Goal: Task Accomplishment & Management: Complete application form

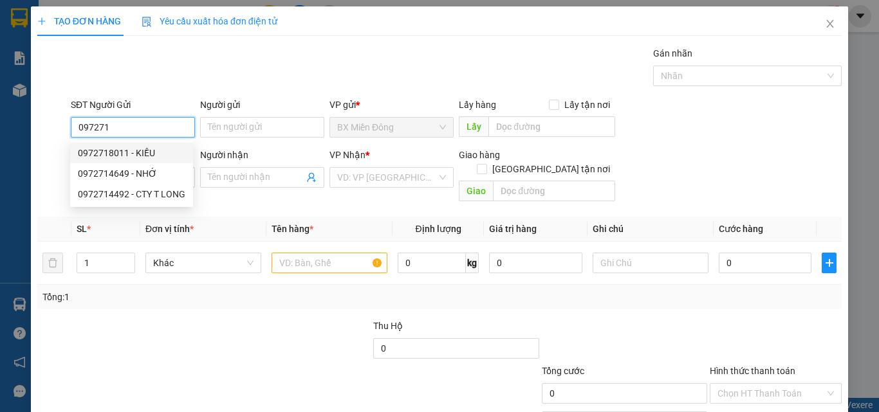
click at [114, 146] on div "0972718011 - KIỀU" at bounding box center [131, 153] width 107 height 14
type input "0972718011"
type input "KIỀU"
type input "0356001049"
type input "NY"
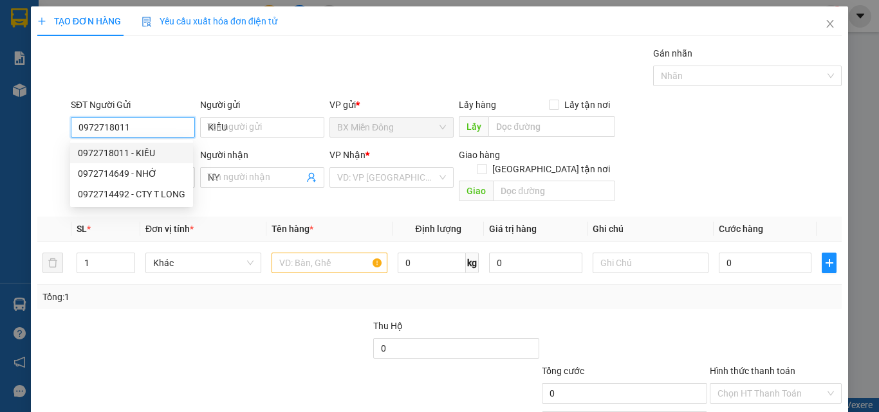
type input "150.000"
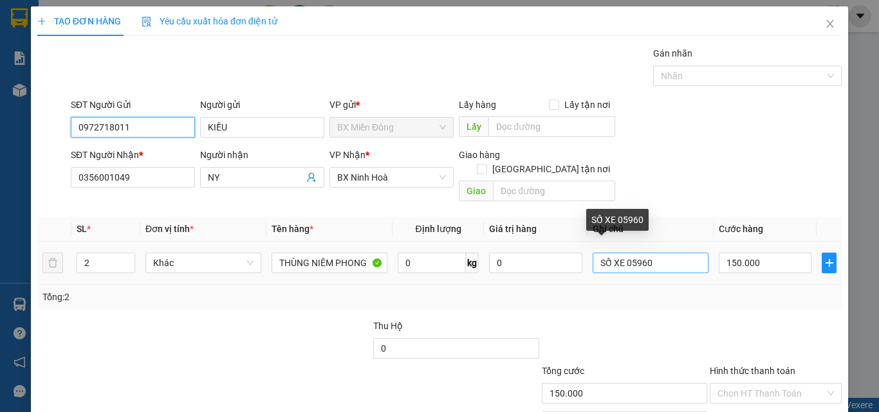
type input "0972718011"
drag, startPoint x: 616, startPoint y: 248, endPoint x: 693, endPoint y: 272, distance: 80.8
click at [693, 272] on div "SL * Đơn vị tính * Tên hàng * Định lượng Giá trị hàng Ghi chú Cước hàng 2 Khác …" at bounding box center [439, 263] width 804 height 93
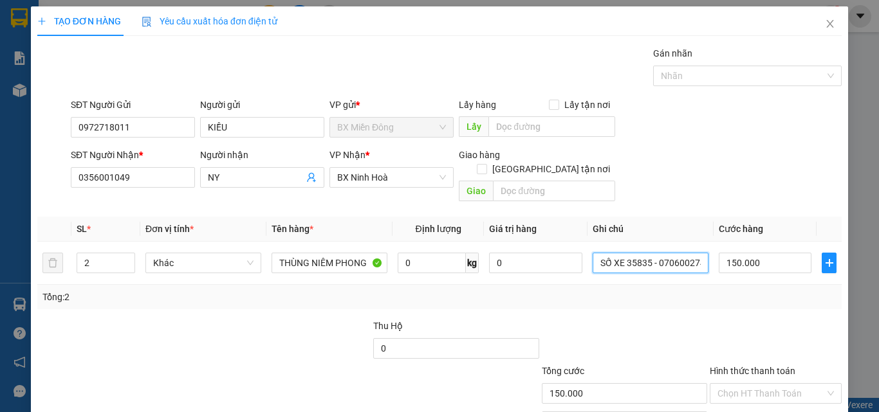
scroll to position [0, 8]
type input "SỐ XE 35835 - 0706002745"
click at [693, 285] on div "Tổng: 2" at bounding box center [439, 297] width 804 height 24
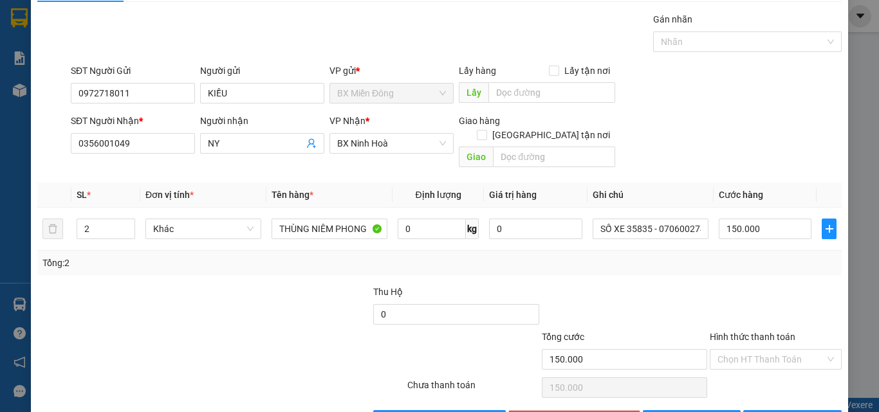
scroll to position [64, 0]
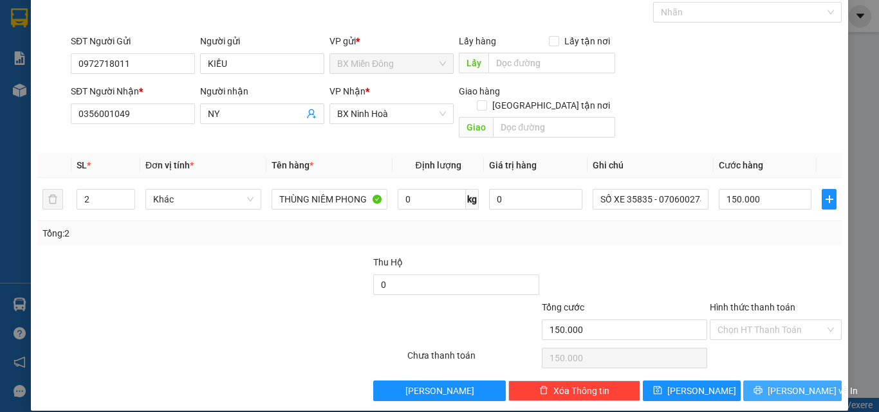
click at [783, 381] on button "[PERSON_NAME] và In" at bounding box center [792, 391] width 98 height 21
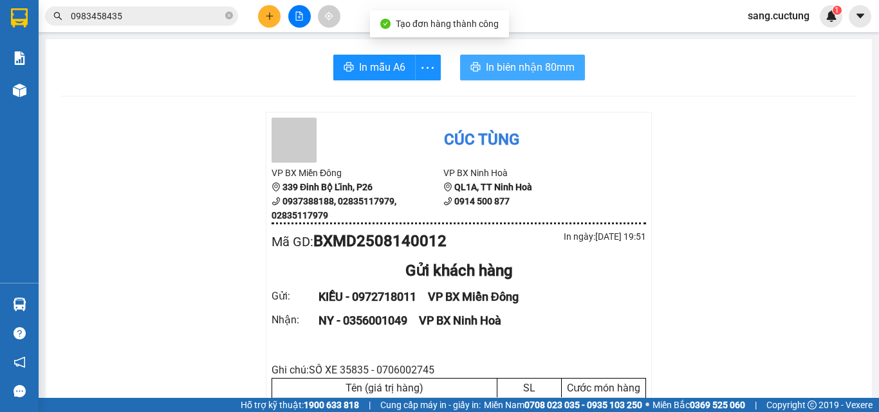
click at [524, 64] on span "In biên nhận 80mm" at bounding box center [530, 67] width 89 height 16
click at [490, 77] on button "In biên nhận 80mm" at bounding box center [525, 68] width 125 height 26
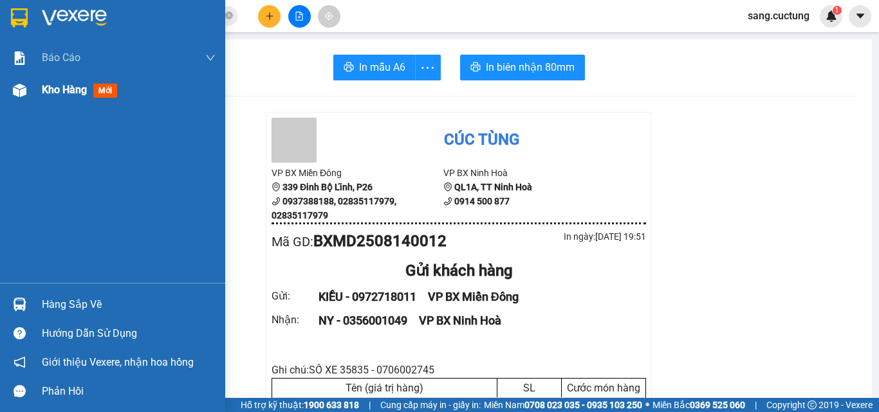
click at [28, 96] on div at bounding box center [19, 90] width 23 height 23
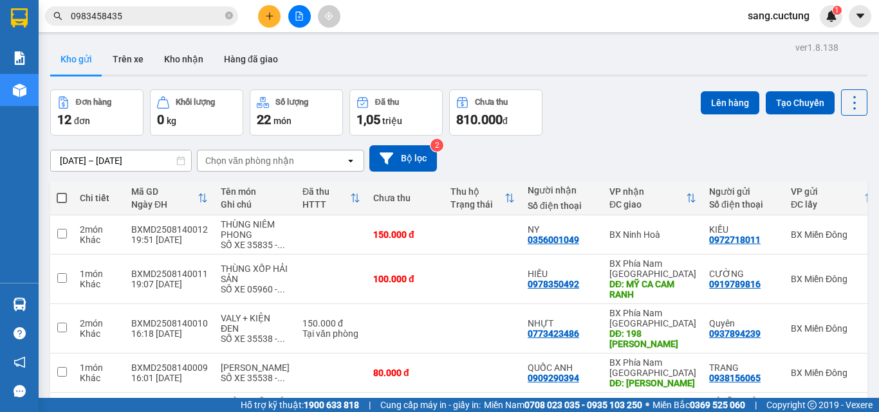
click at [264, 19] on button at bounding box center [269, 16] width 23 height 23
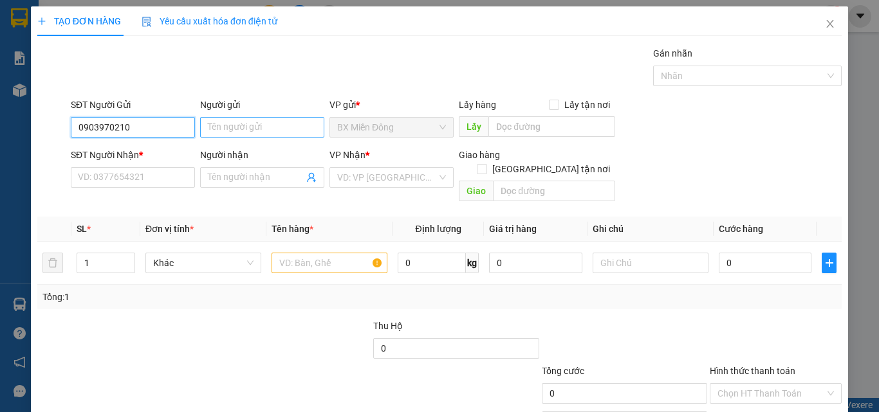
type input "0903970210"
click at [211, 133] on input "Người gửi" at bounding box center [262, 127] width 124 height 21
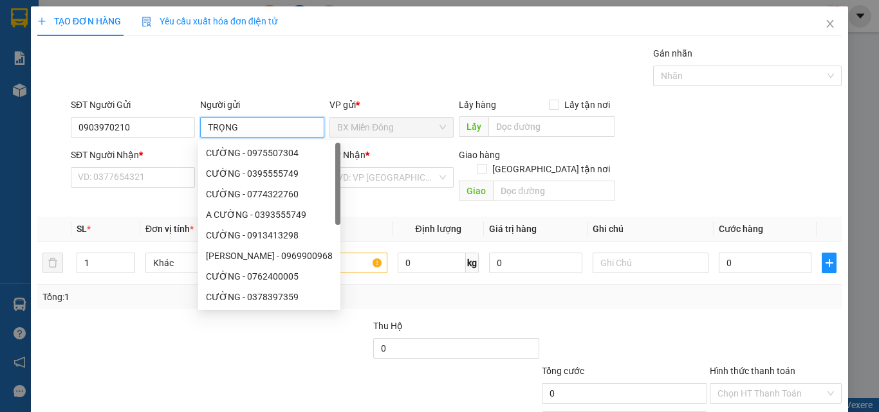
type input "TRỌNG"
click at [158, 160] on div "SĐT Người Nhận *" at bounding box center [133, 155] width 124 height 14
click at [158, 167] on input "SĐT Người Nhận *" at bounding box center [133, 177] width 124 height 21
click at [141, 174] on input "SĐT Người Nhận *" at bounding box center [133, 177] width 124 height 21
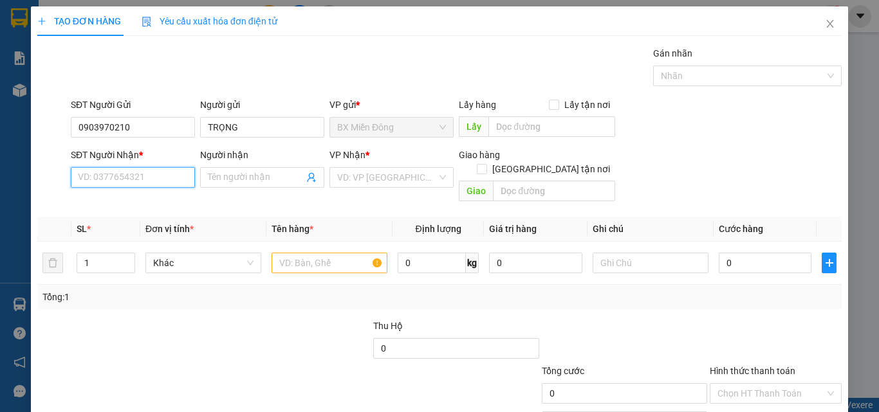
click at [126, 179] on input "SĐT Người Nhận *" at bounding box center [133, 177] width 124 height 21
type input "0348247289"
click at [232, 180] on input "Người nhận" at bounding box center [256, 177] width 96 height 14
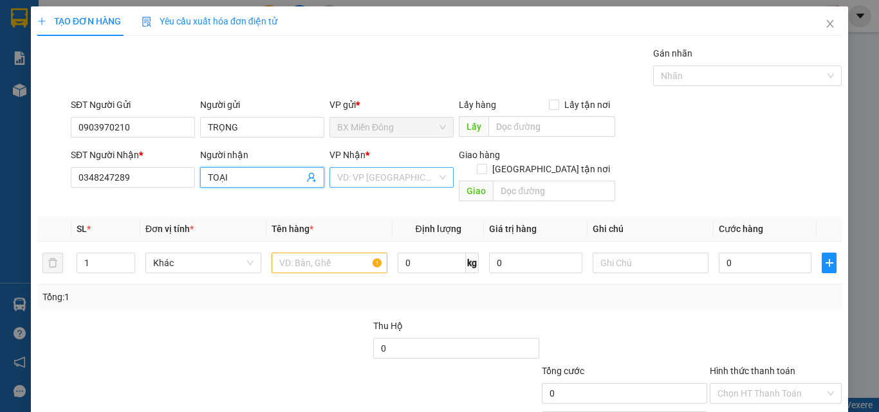
type input "TOẠI"
click at [376, 176] on input "search" at bounding box center [387, 177] width 100 height 19
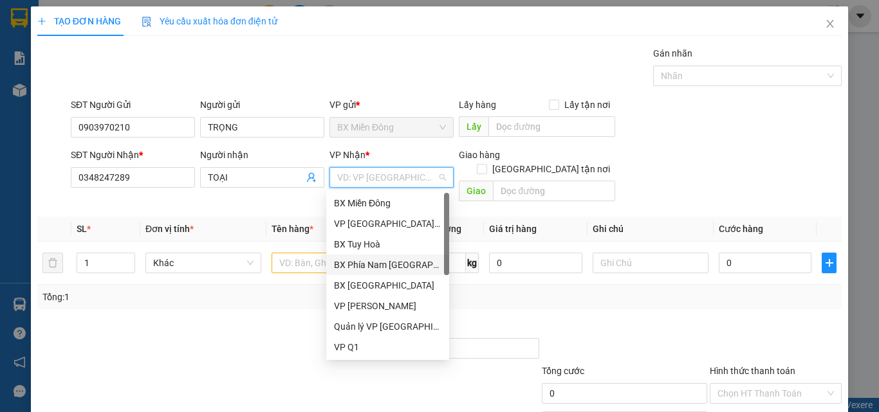
click at [372, 270] on div "BX Phía Nam [GEOGRAPHIC_DATA]" at bounding box center [387, 265] width 107 height 14
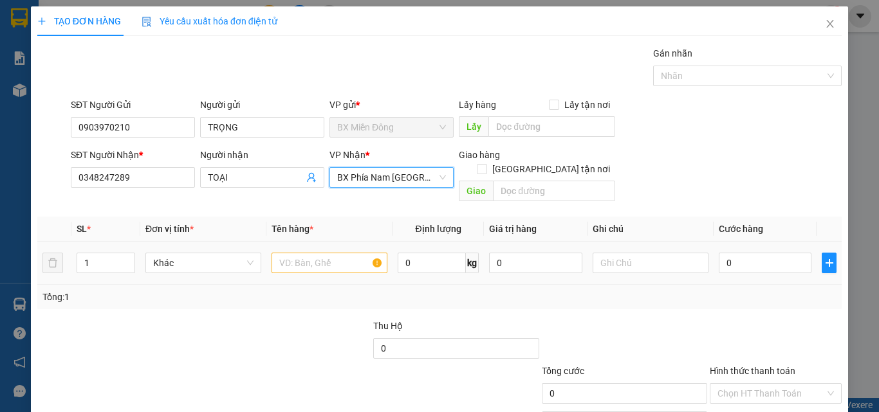
click at [297, 250] on div at bounding box center [329, 263] width 116 height 26
click at [304, 253] on input "text" at bounding box center [329, 263] width 116 height 21
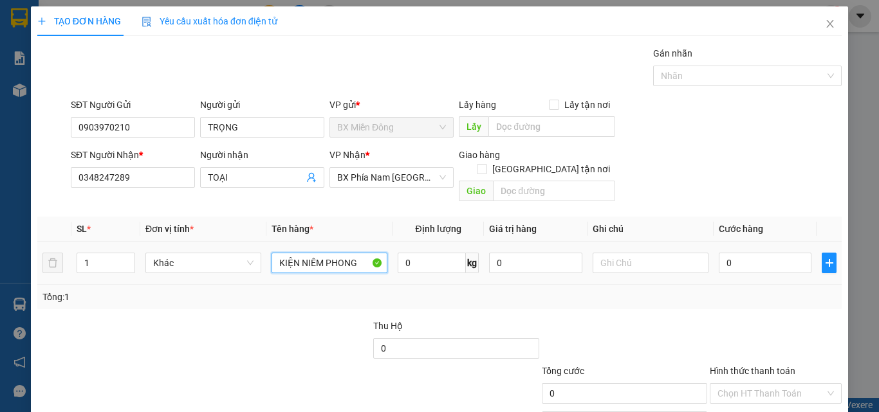
type input "KIỆN NIÊM PHONG"
type input "SỐ XE 35835 - 0706002745"
type input "1"
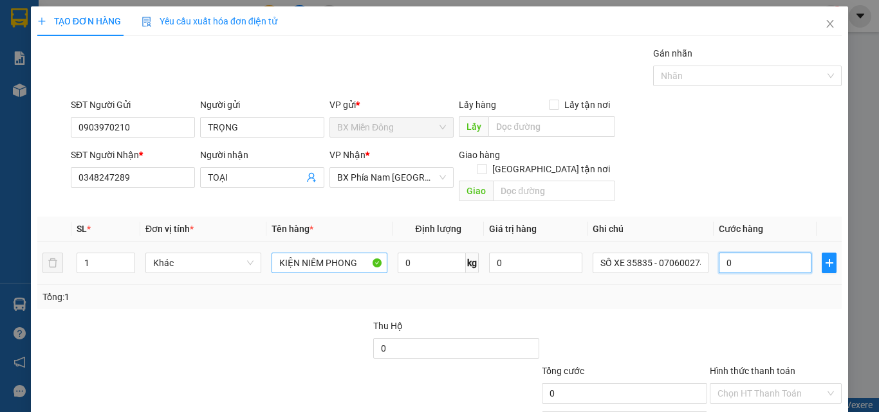
type input "1"
type input "10"
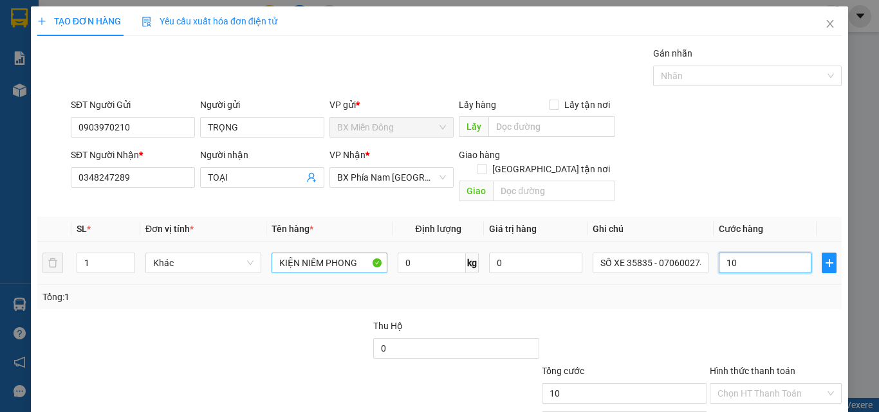
type input "100"
type input "100.000"
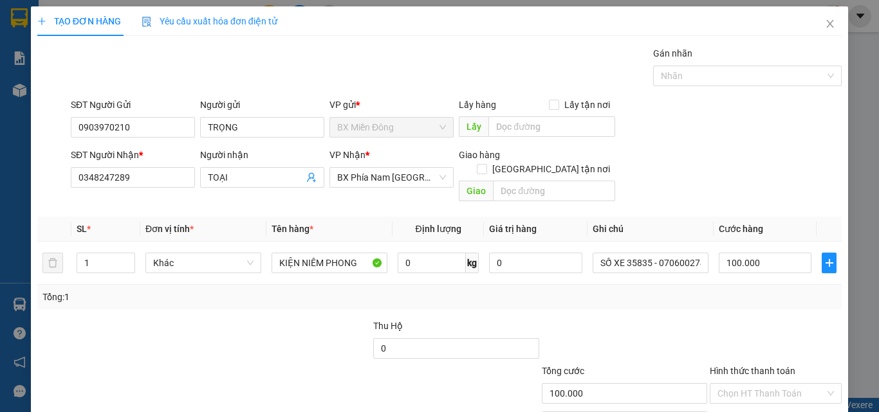
drag, startPoint x: 535, startPoint y: 293, endPoint x: 544, endPoint y: 293, distance: 8.4
click at [538, 293] on div "Tổng: 1" at bounding box center [439, 297] width 804 height 24
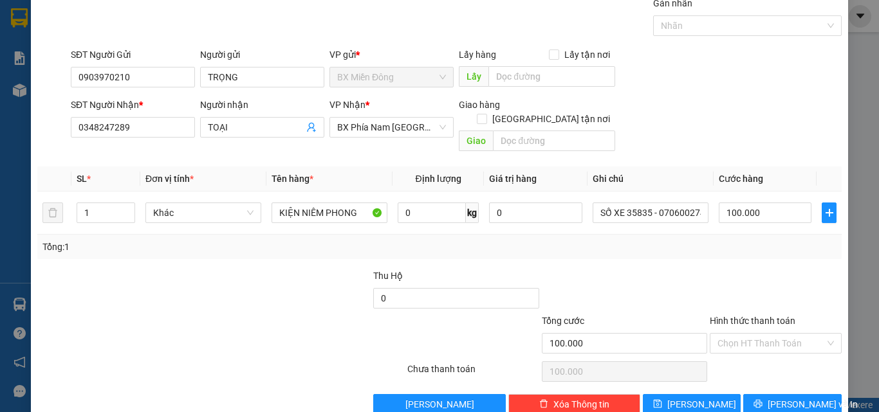
scroll to position [64, 0]
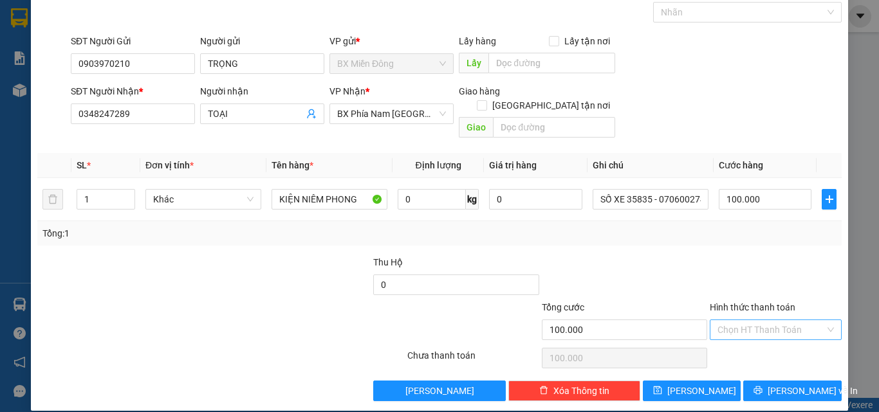
click at [722, 320] on input "Hình thức thanh toán" at bounding box center [770, 329] width 107 height 19
click at [728, 345] on div "Tại văn phòng" at bounding box center [767, 342] width 115 height 14
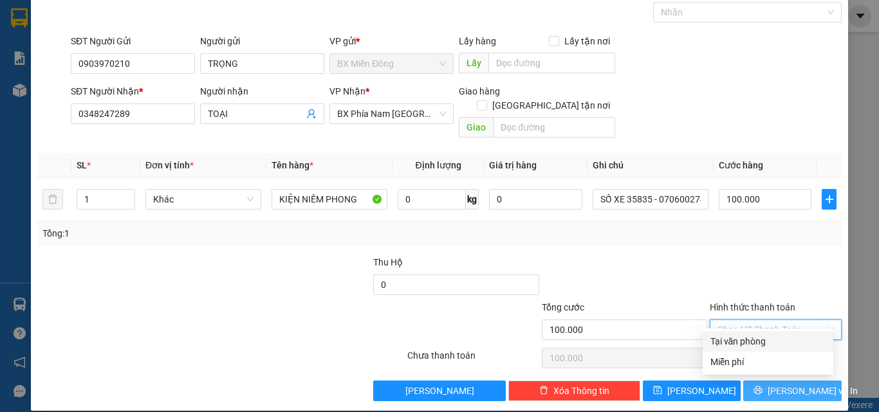
type input "0"
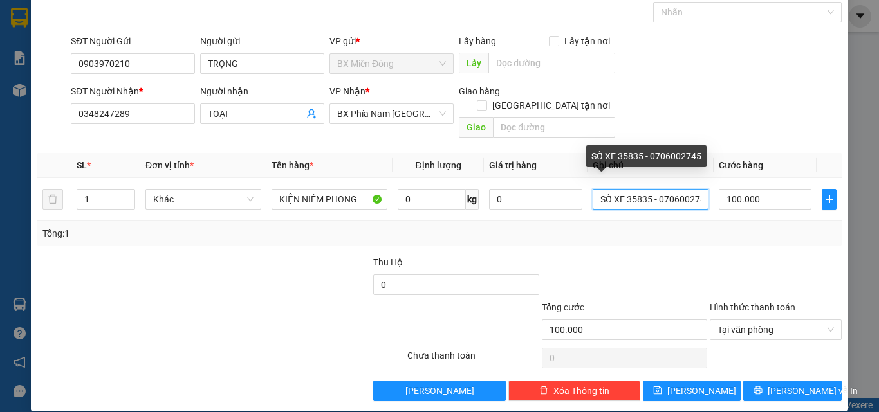
scroll to position [0, 8]
drag, startPoint x: 619, startPoint y: 186, endPoint x: 801, endPoint y: 247, distance: 191.4
click at [801, 247] on div "Transit Pickup Surcharge Ids Transit Deliver Surcharge Ids Transit Deliver Surc…" at bounding box center [439, 192] width 804 height 419
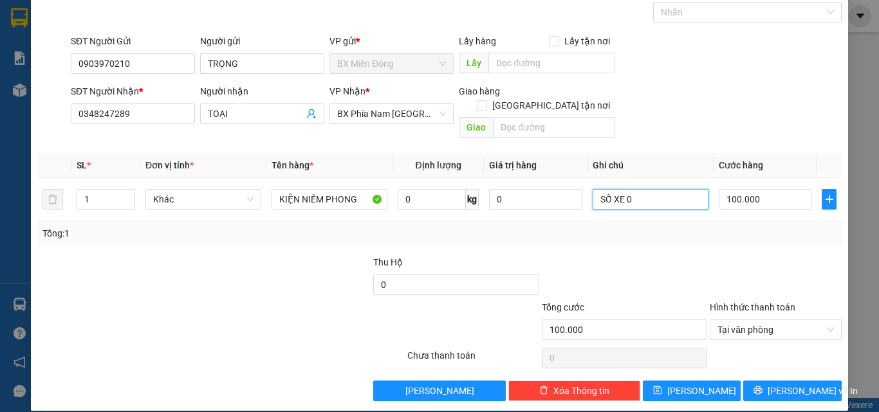
scroll to position [0, 0]
type input "SỐ XE 35835 - 0706002745"
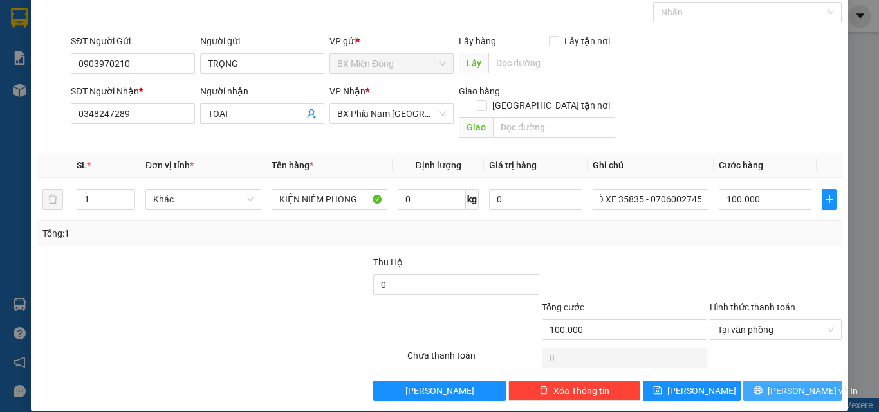
click at [785, 384] on span "[PERSON_NAME] và In" at bounding box center [812, 391] width 90 height 14
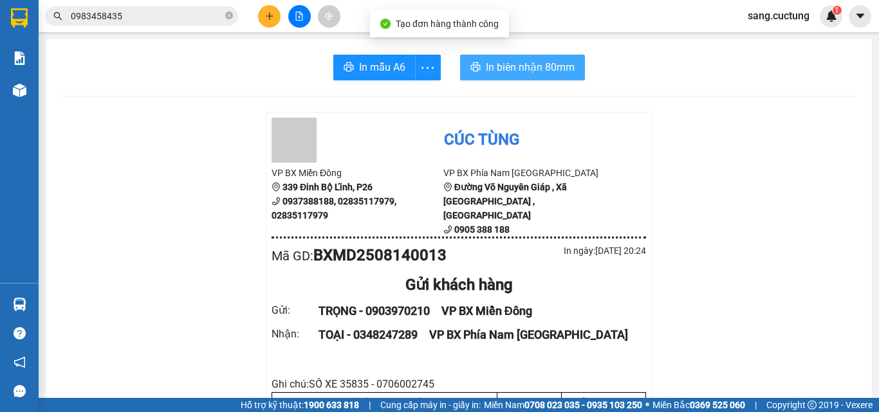
click at [520, 78] on button "In biên nhận 80mm" at bounding box center [522, 68] width 125 height 26
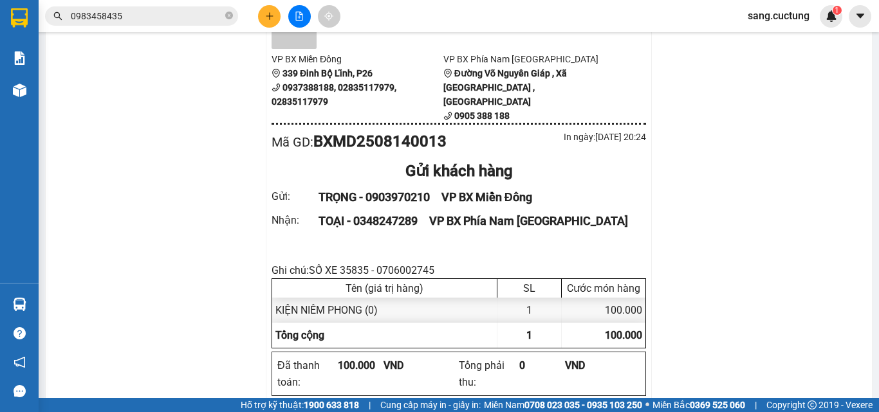
scroll to position [129, 0]
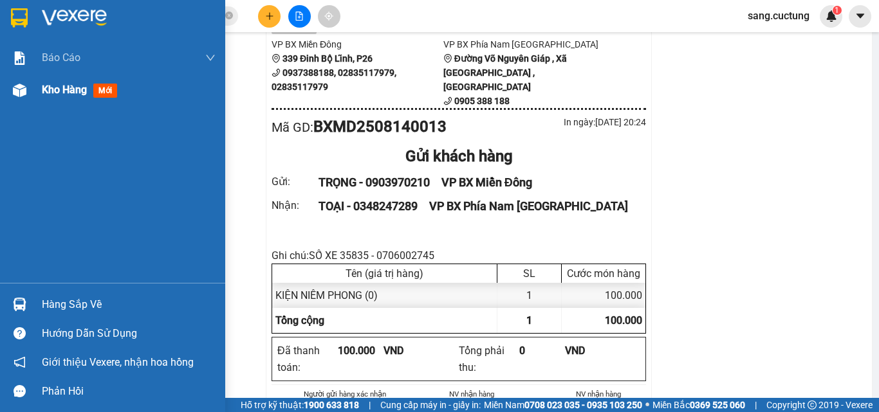
click at [34, 86] on div "Kho hàng mới" at bounding box center [112, 90] width 225 height 32
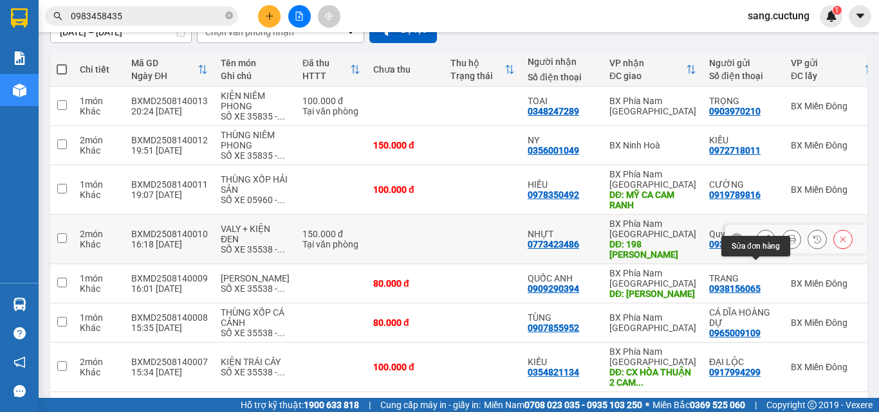
click at [782, 251] on button at bounding box center [791, 239] width 18 height 23
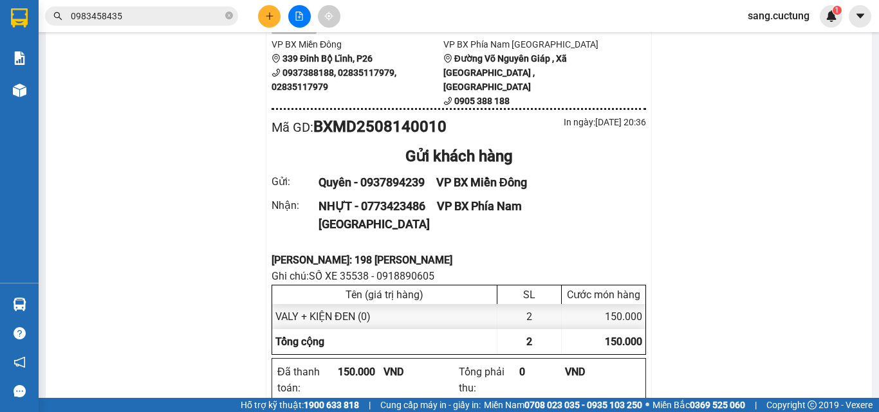
drag, startPoint x: 331, startPoint y: 187, endPoint x: 346, endPoint y: 197, distance: 18.6
click at [331, 197] on div "NHỰT - 0773423486   VP BX Phía [GEOGRAPHIC_DATA]" at bounding box center [474, 215] width 312 height 37
click at [337, 252] on div "[PERSON_NAME]: 198 [PERSON_NAME]" at bounding box center [458, 260] width 374 height 16
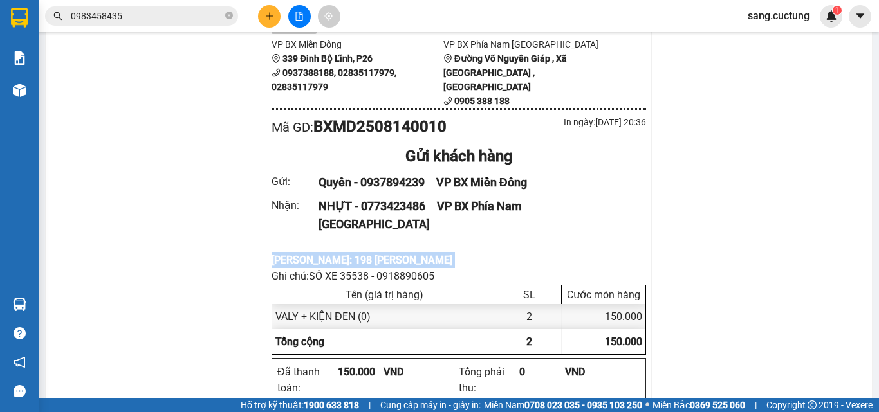
copy div "[PERSON_NAME]: 198 [PERSON_NAME]"
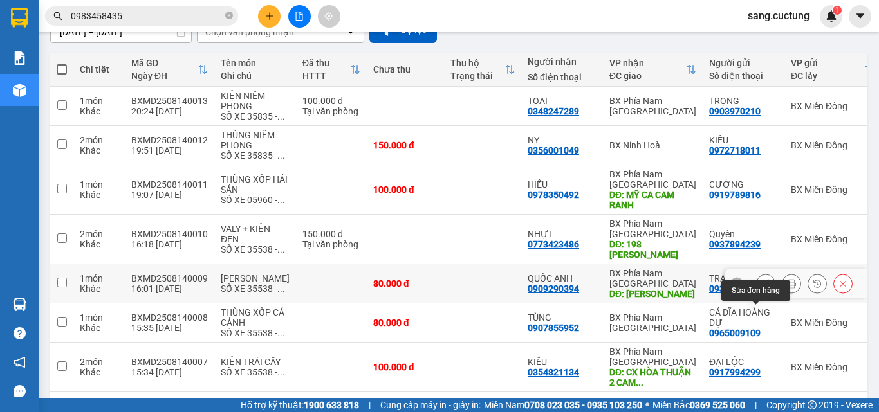
click at [757, 295] on button at bounding box center [766, 284] width 18 height 23
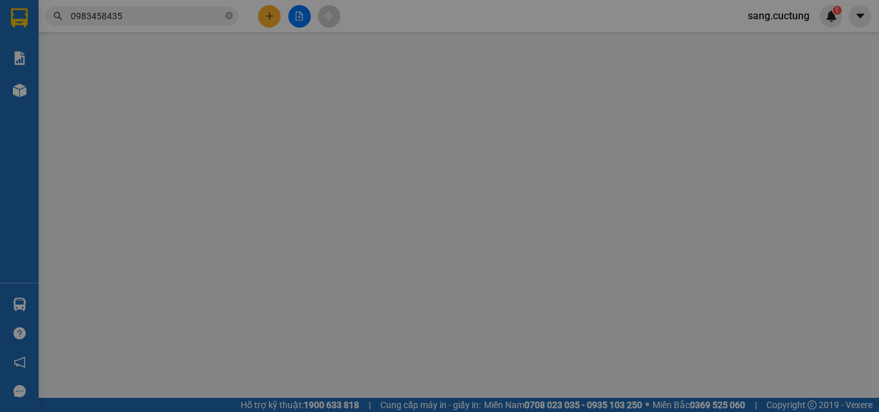
type input "0938156065"
type input "0909290394"
type input "CAM RANH"
type input "80.000"
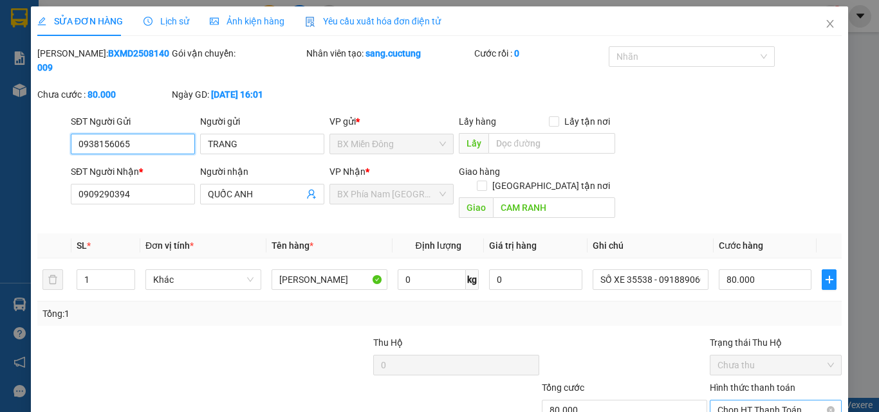
scroll to position [60, 0]
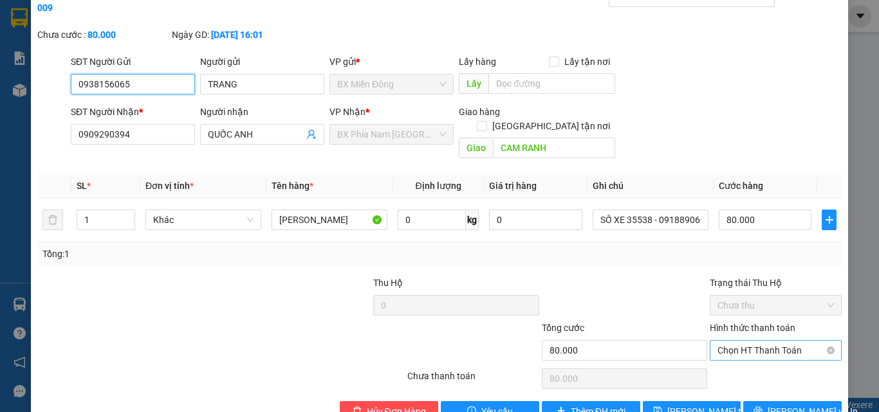
click at [753, 341] on span "Chọn HT Thanh Toán" at bounding box center [775, 350] width 116 height 19
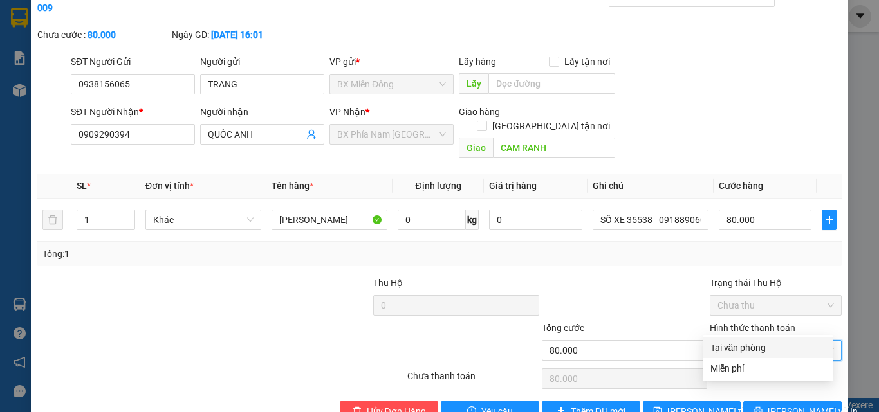
click at [745, 344] on div "Tại văn phòng" at bounding box center [767, 348] width 115 height 14
type input "0"
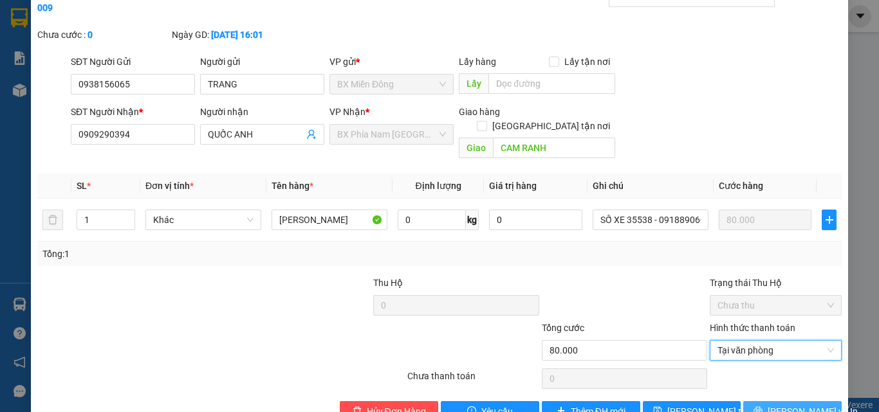
click at [788, 405] on span "[PERSON_NAME] và In" at bounding box center [812, 412] width 90 height 14
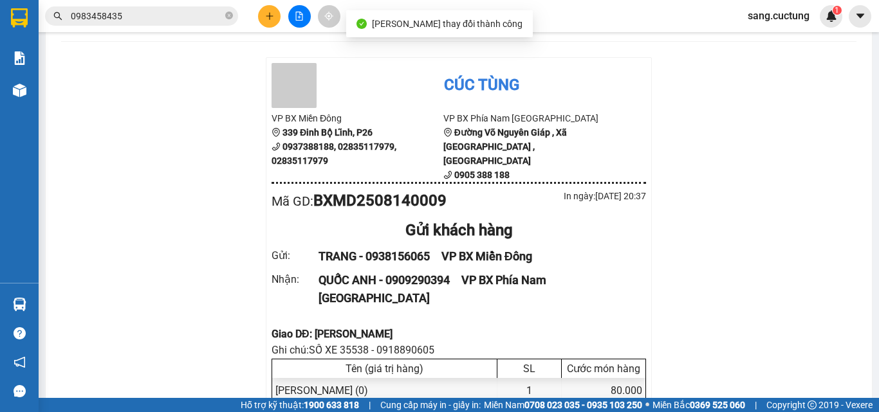
scroll to position [129, 0]
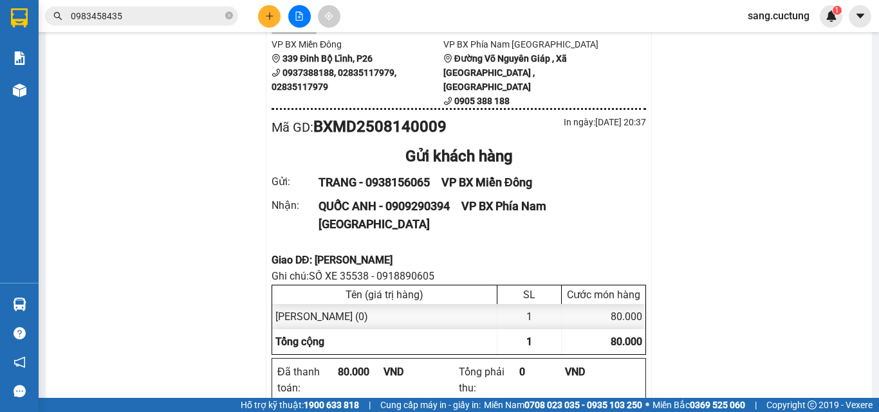
click at [326, 252] on div "Giao DĐ: [PERSON_NAME]" at bounding box center [458, 260] width 374 height 16
copy div "Giao DĐ: [PERSON_NAME]"
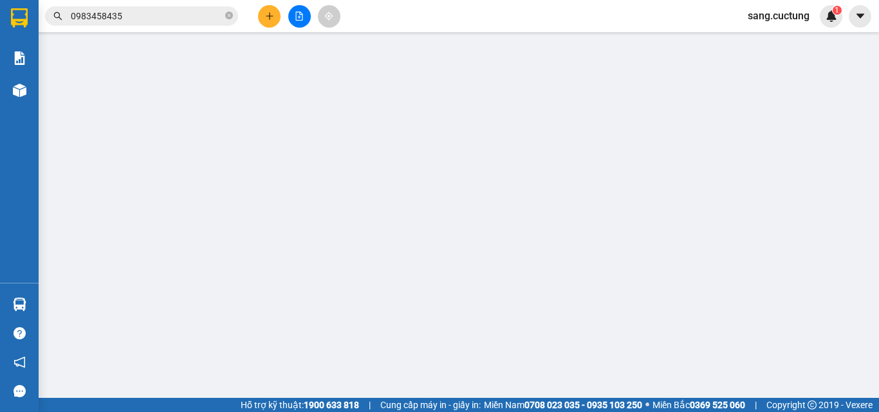
type input "0938156065"
type input "0909290394"
type input "CAM RANH"
type input "80.000"
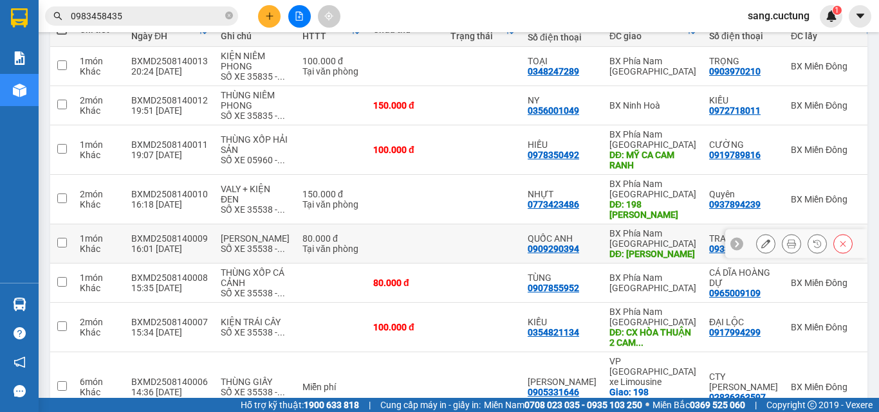
scroll to position [193, 0]
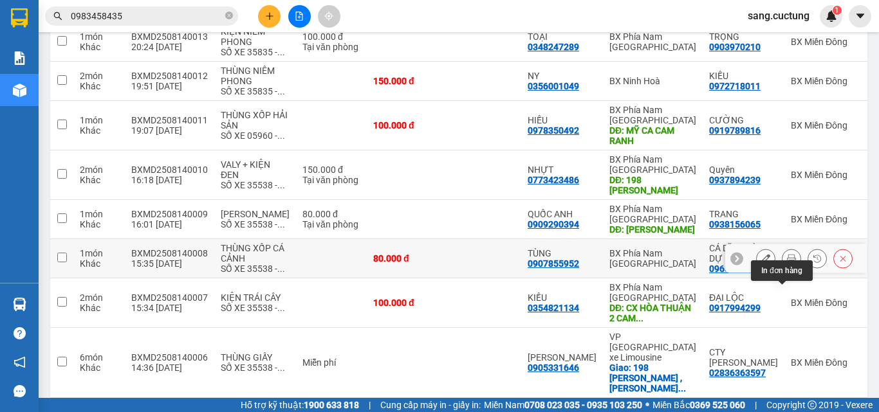
click at [787, 263] on icon at bounding box center [791, 258] width 9 height 9
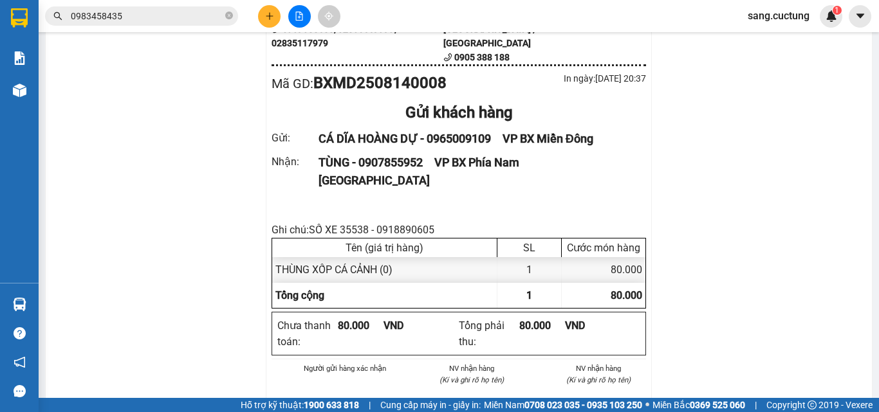
scroll to position [107, 0]
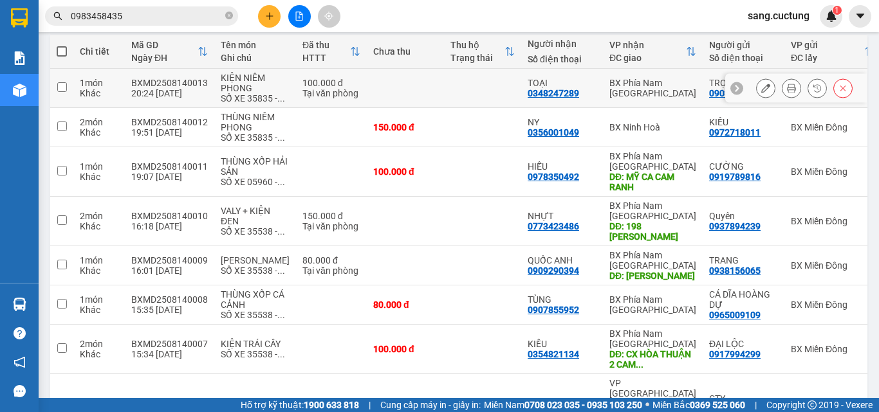
scroll to position [235, 0]
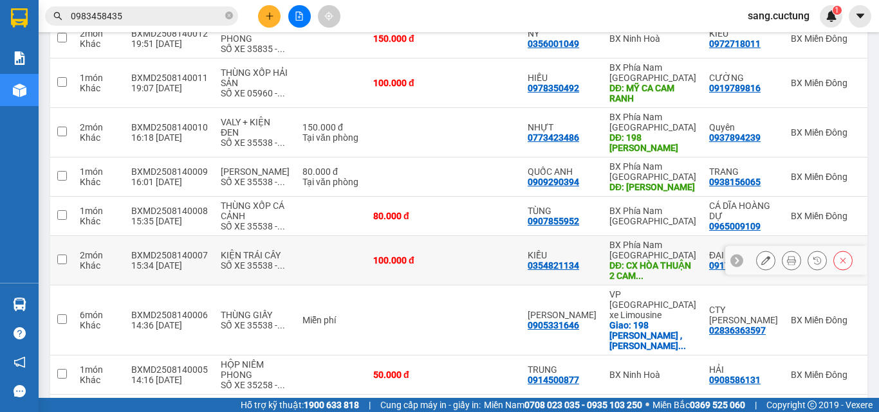
click at [787, 265] on icon at bounding box center [791, 260] width 9 height 9
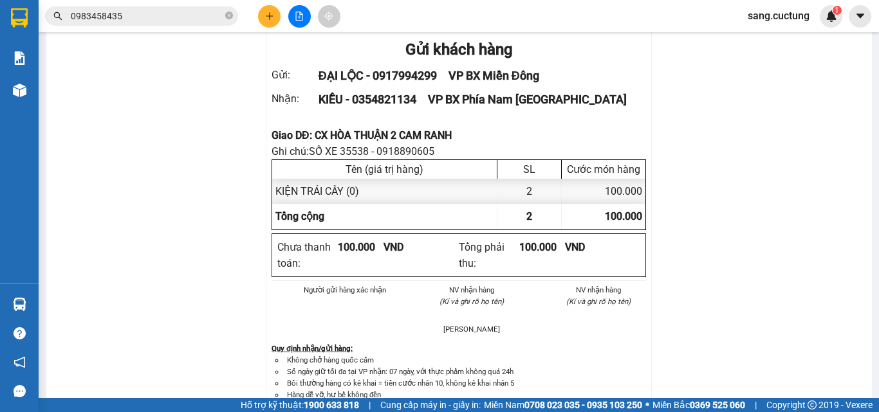
scroll to position [149, 0]
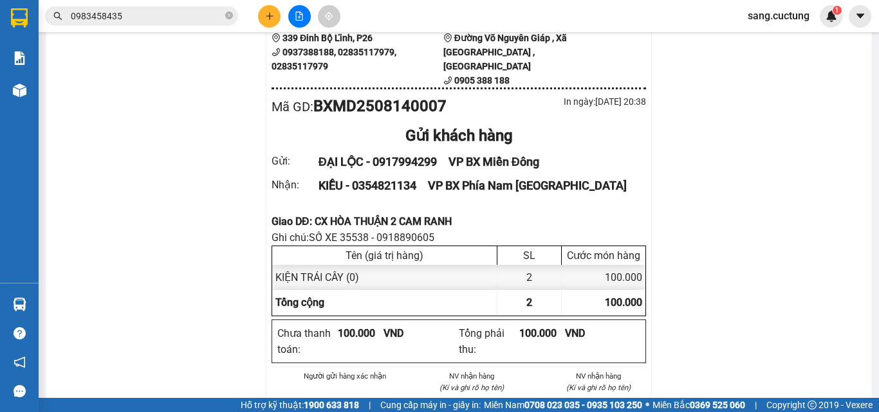
drag, startPoint x: 322, startPoint y: 201, endPoint x: 322, endPoint y: 216, distance: 14.2
click at [322, 214] on div "Giao DĐ: CX HÒA THUẬN 2 CAM RANH" at bounding box center [458, 222] width 374 height 16
click at [324, 214] on div "Giao DĐ: CX HÒA THUẬN 2 CAM RANH" at bounding box center [458, 222] width 374 height 16
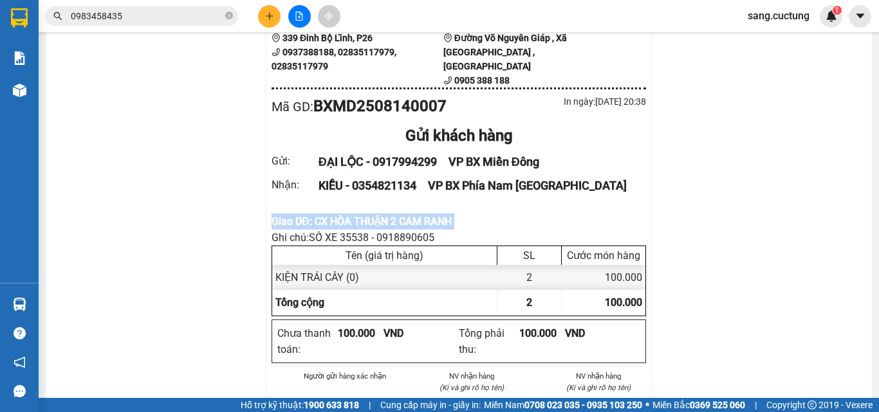
click at [324, 214] on div "Giao DĐ: CX HÒA THUẬN 2 CAM RANH" at bounding box center [458, 222] width 374 height 16
copy div "Giao DĐ: CX HÒA THUẬN 2 CAM RANH"
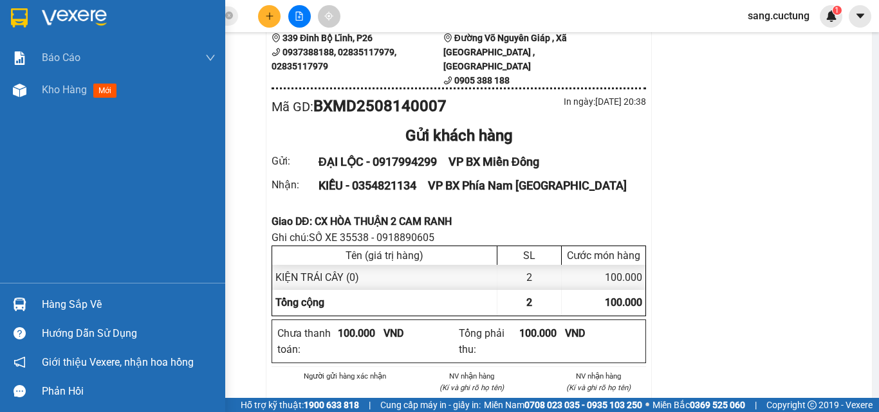
drag, startPoint x: 33, startPoint y: 93, endPoint x: 394, endPoint y: 411, distance: 480.9
click at [34, 93] on div "Kho hàng mới" at bounding box center [112, 90] width 225 height 32
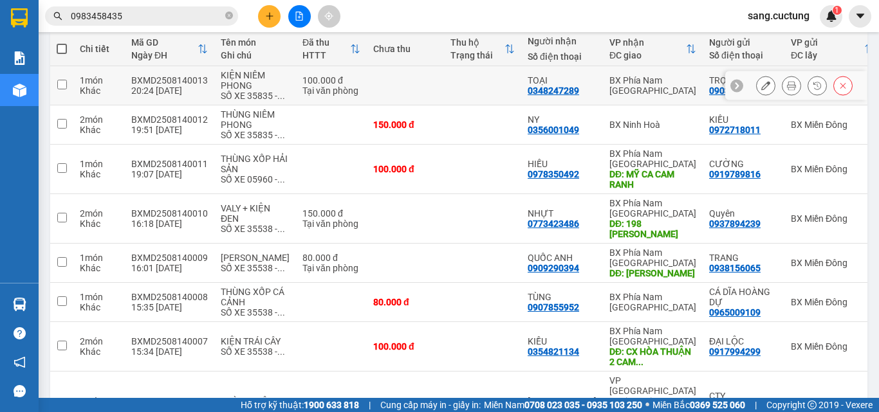
click at [787, 89] on icon at bounding box center [791, 85] width 9 height 9
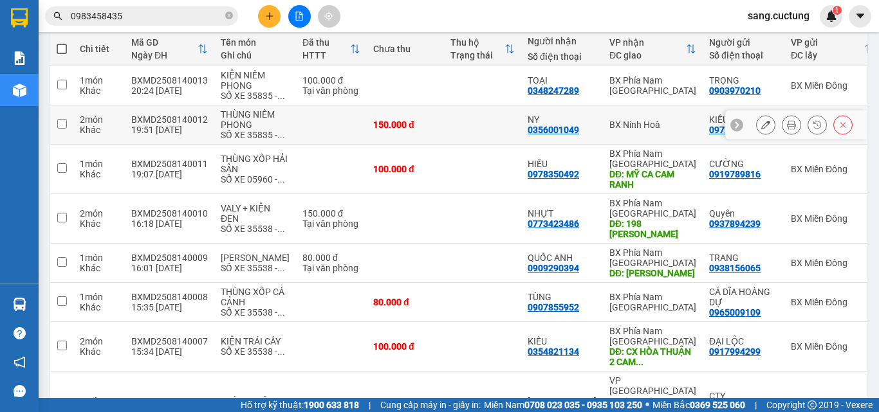
click at [787, 129] on icon at bounding box center [791, 124] width 9 height 9
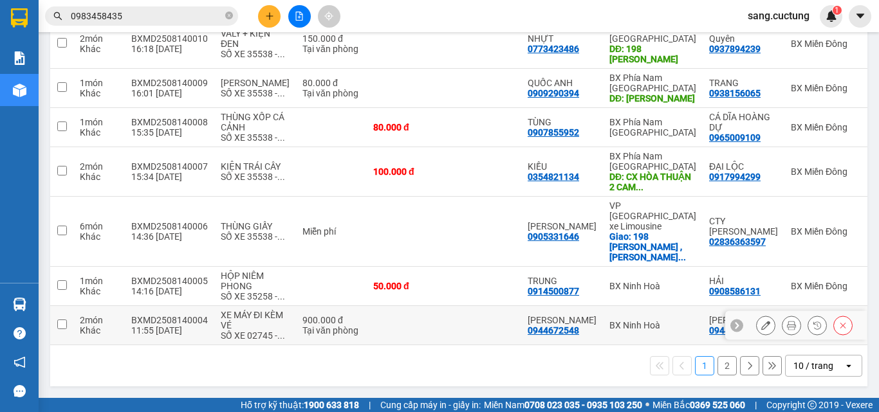
scroll to position [365, 0]
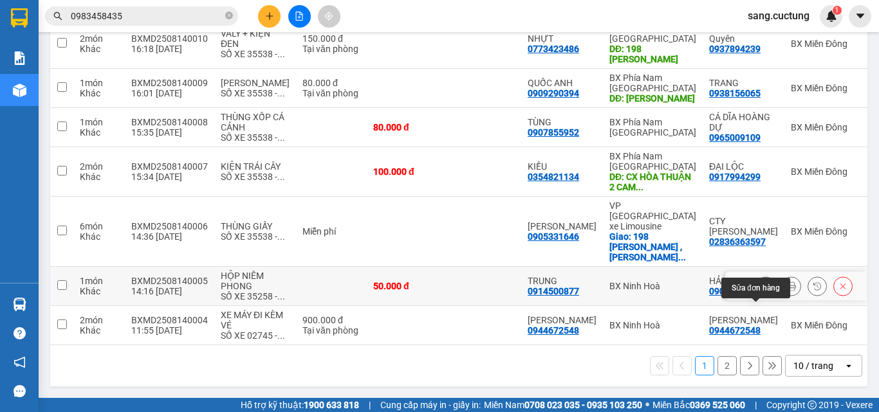
click at [761, 282] on icon at bounding box center [765, 286] width 9 height 9
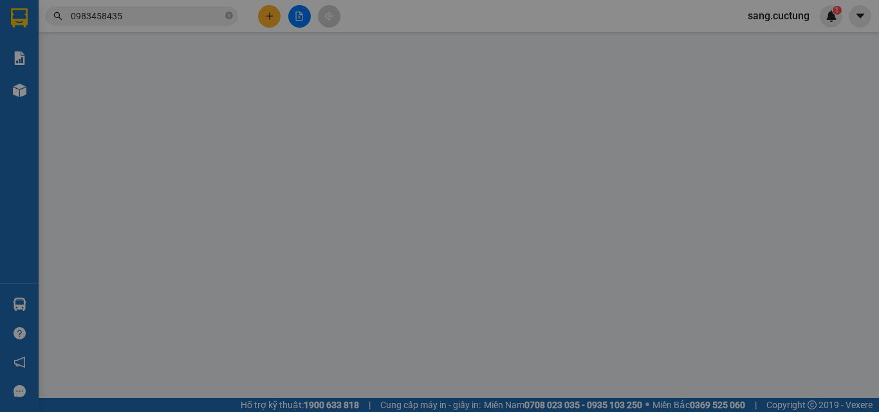
type input "0908586131"
type input "0914500877"
type input "50.000"
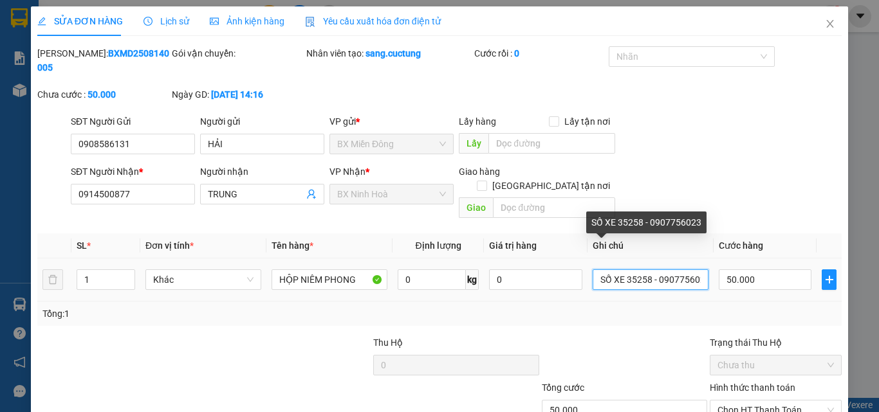
scroll to position [0, 8]
drag, startPoint x: 632, startPoint y: 253, endPoint x: 770, endPoint y: 273, distance: 139.8
click at [770, 273] on div "SL * Đơn vị tính * Tên hàng * Định lượng Giá trị hàng Ghi chú Cước hàng 1 Khác …" at bounding box center [439, 280] width 804 height 93
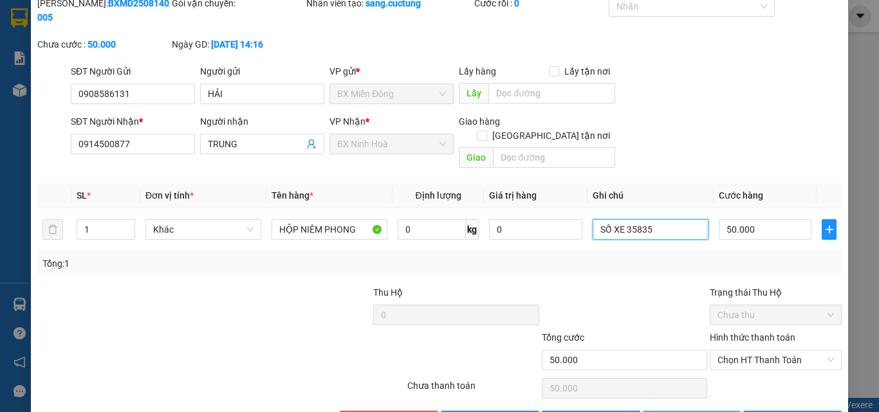
scroll to position [66, 0]
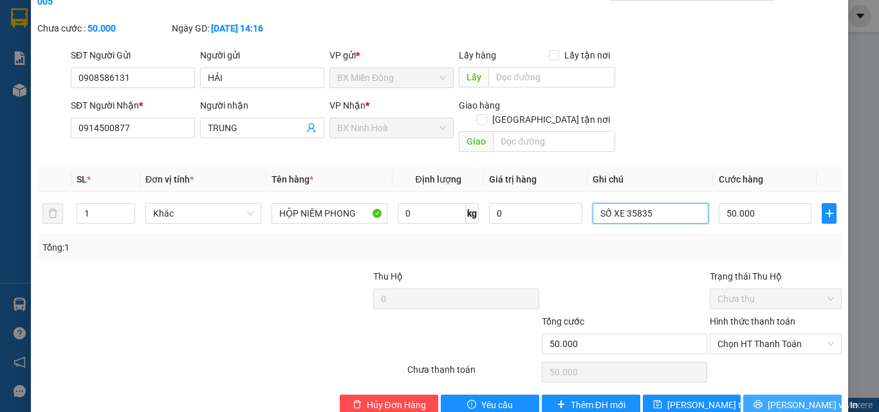
type input "SỐ XE 35835"
click at [755, 395] on button "[PERSON_NAME] và In" at bounding box center [792, 405] width 98 height 21
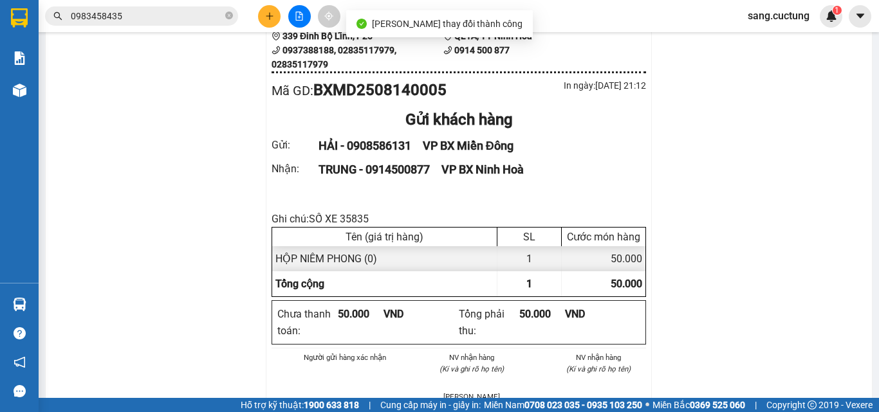
scroll to position [129, 0]
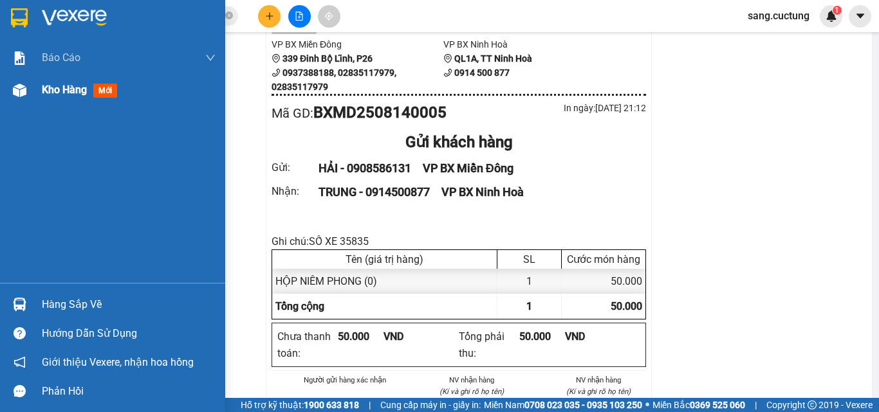
click at [23, 85] on img at bounding box center [20, 91] width 14 height 14
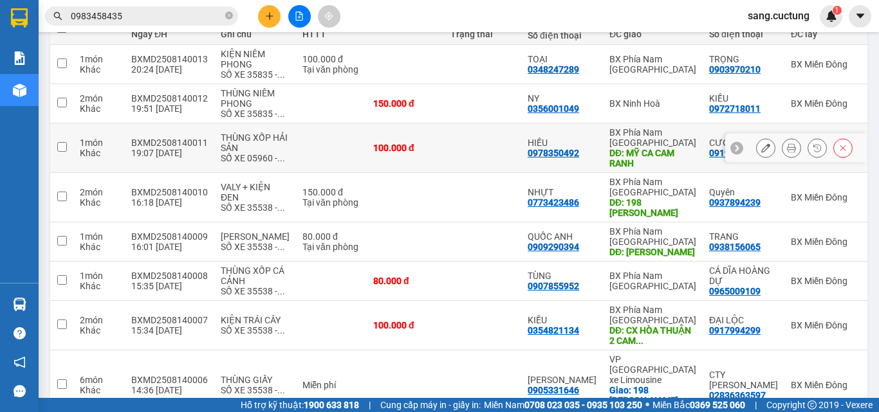
scroll to position [193, 0]
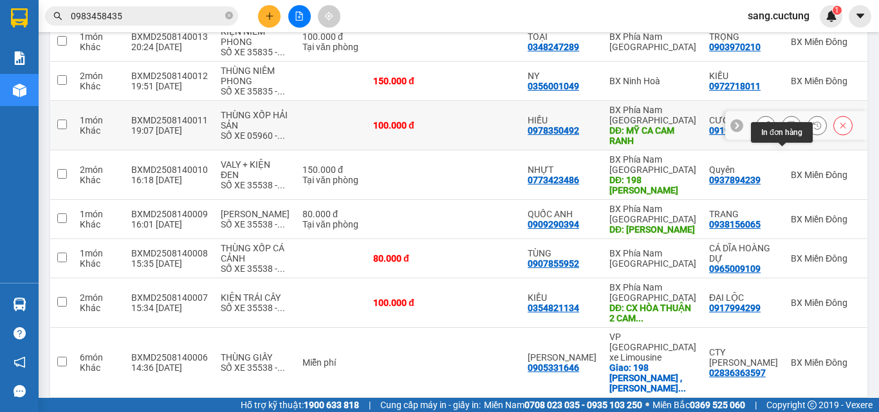
click at [787, 130] on icon at bounding box center [791, 125] width 9 height 9
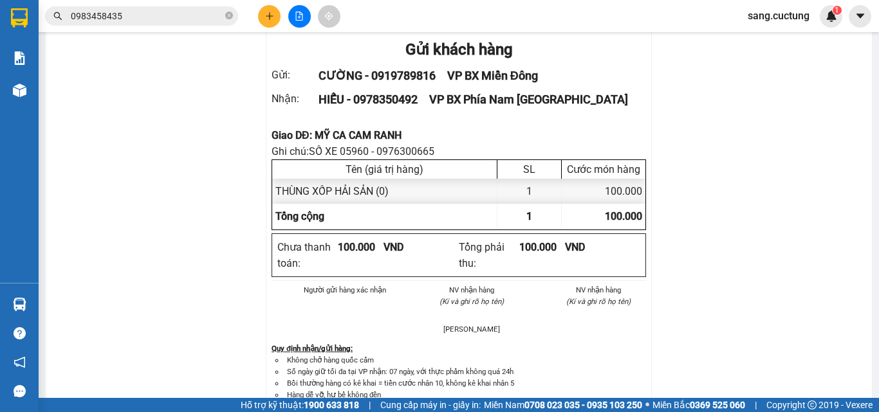
scroll to position [107, 0]
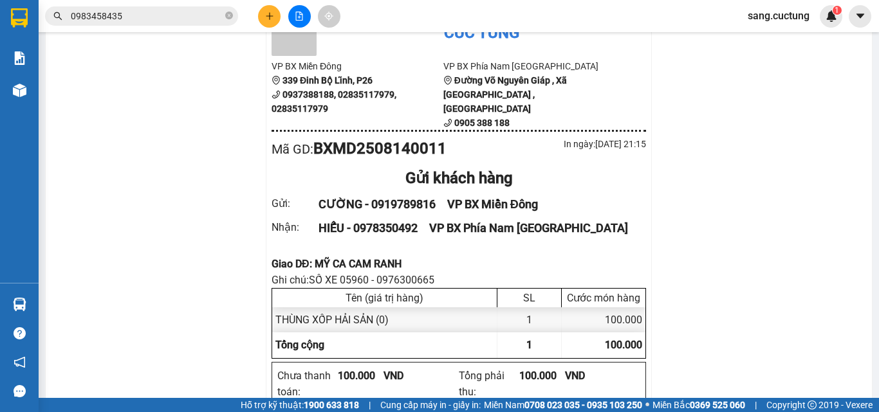
click at [320, 256] on div "Giao DĐ: MỸ CA CAM RANH" at bounding box center [458, 264] width 374 height 16
copy div "Giao DĐ: MỸ CA CAM RANH"
